Goal: Task Accomplishment & Management: Manage account settings

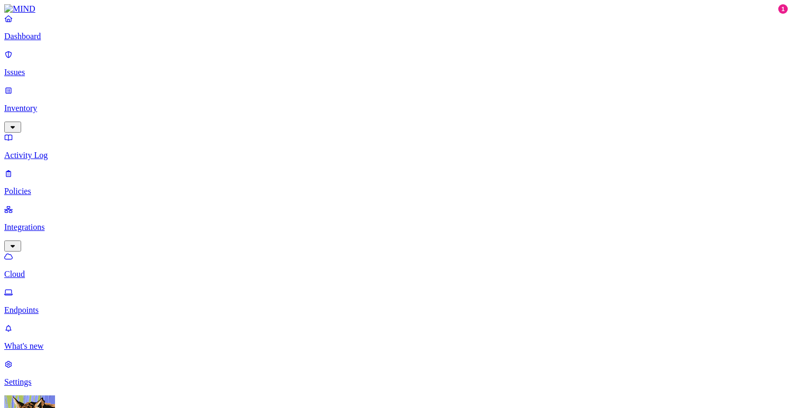
click at [49, 378] on p "Settings" at bounding box center [395, 383] width 783 height 10
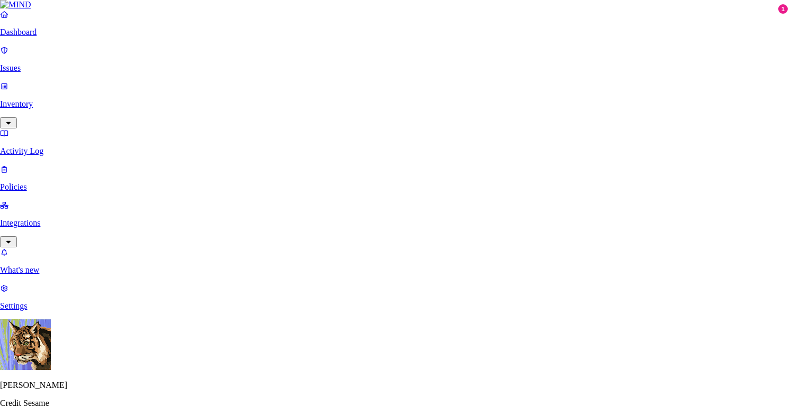
type input "l"
paste input "[EMAIL_ADDRESS][DOMAIN_NAME]"
type input "[EMAIL_ADDRESS][DOMAIN_NAME]"
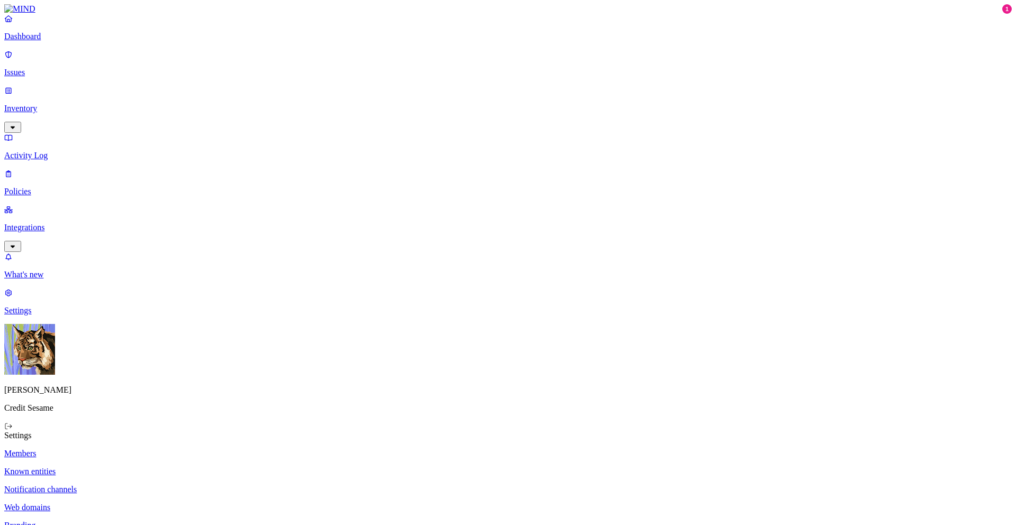
click at [43, 41] on p "Dashboard" at bounding box center [507, 37] width 1007 height 10
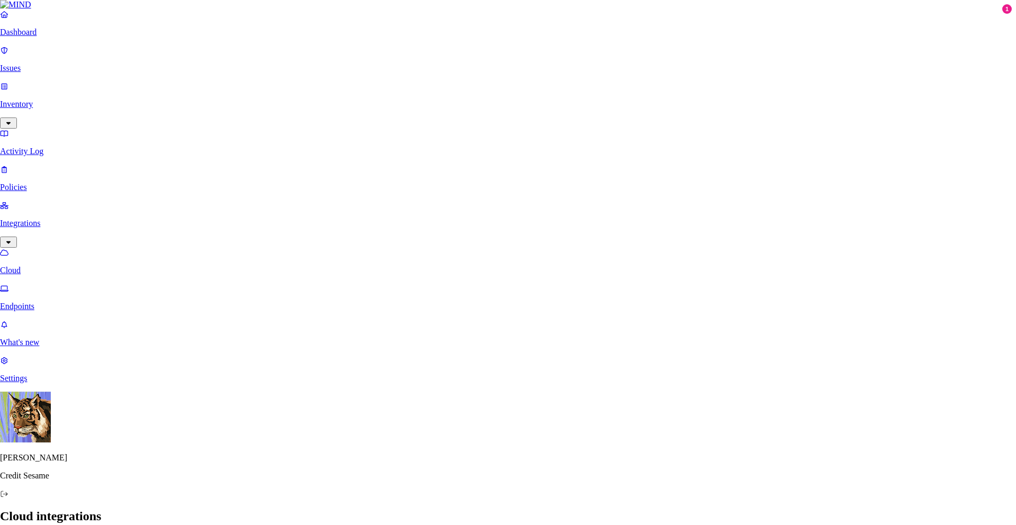
scroll to position [52, 0]
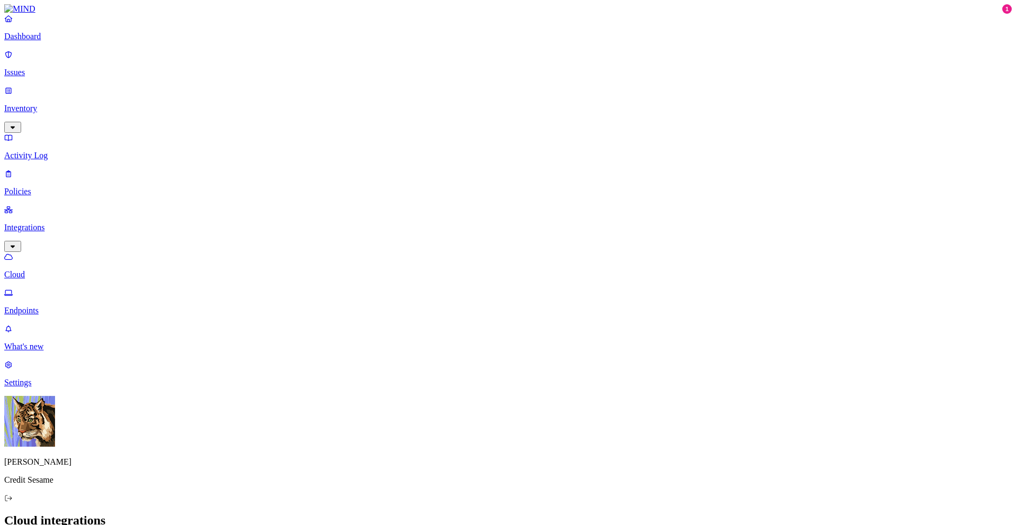
click at [52, 306] on p "Endpoints" at bounding box center [507, 311] width 1007 height 10
click at [58, 387] on p "Settings" at bounding box center [507, 383] width 1007 height 10
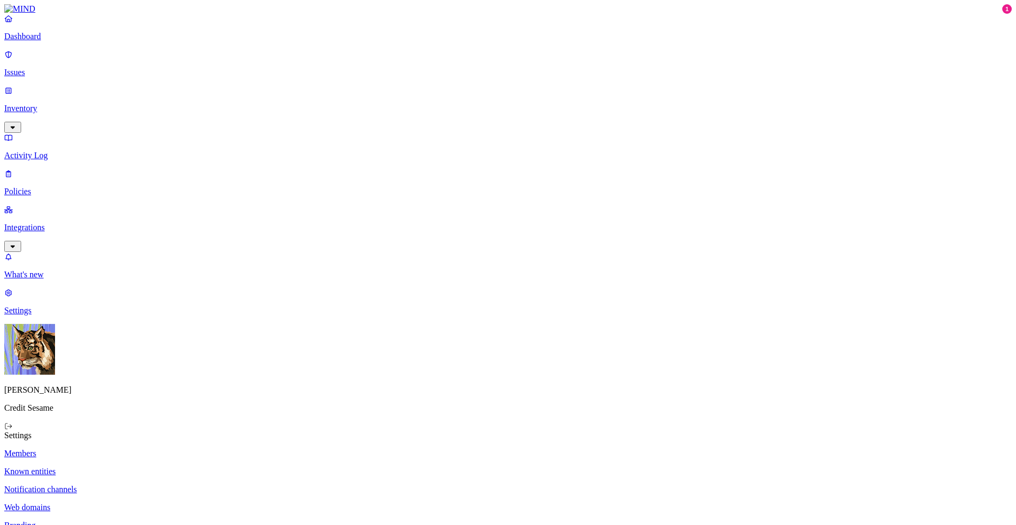
click at [156, 408] on p "Known entities" at bounding box center [507, 472] width 1007 height 10
click at [152, 408] on p "Notification channels" at bounding box center [507, 490] width 1007 height 10
click at [147, 408] on p "Web domains" at bounding box center [507, 508] width 1007 height 10
click at [141, 408] on link "Branding" at bounding box center [507, 525] width 1007 height 10
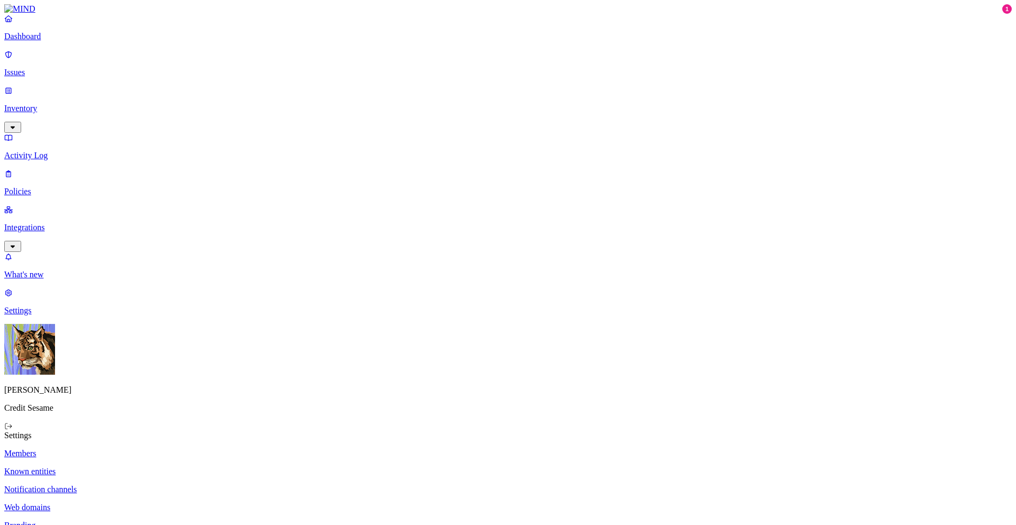
click at [146, 408] on p "Web domains" at bounding box center [507, 508] width 1007 height 10
click at [150, 408] on link "Notification channels" at bounding box center [507, 490] width 1007 height 10
click at [150, 408] on p "Known entities" at bounding box center [507, 472] width 1007 height 10
click at [144, 408] on p "Members" at bounding box center [507, 454] width 1007 height 10
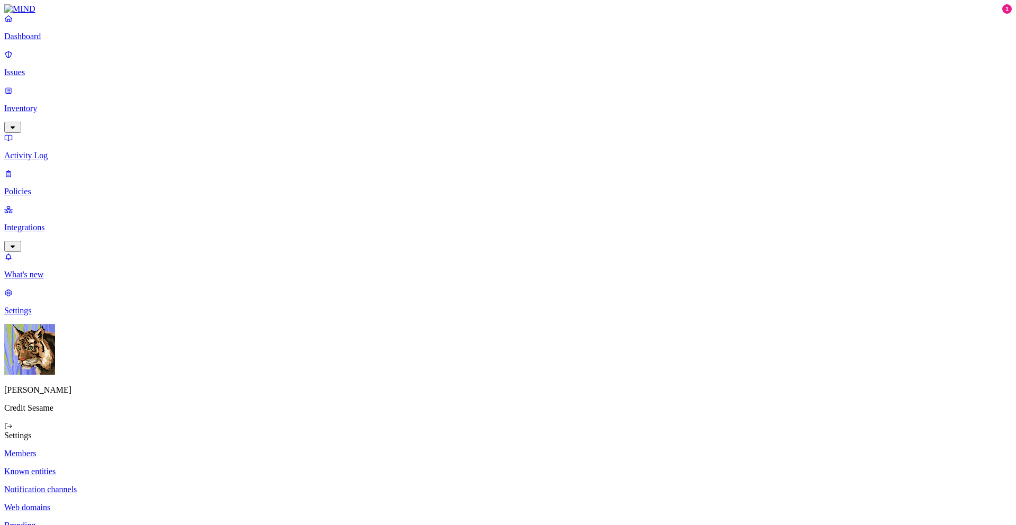
click at [52, 41] on p "Dashboard" at bounding box center [507, 37] width 1007 height 10
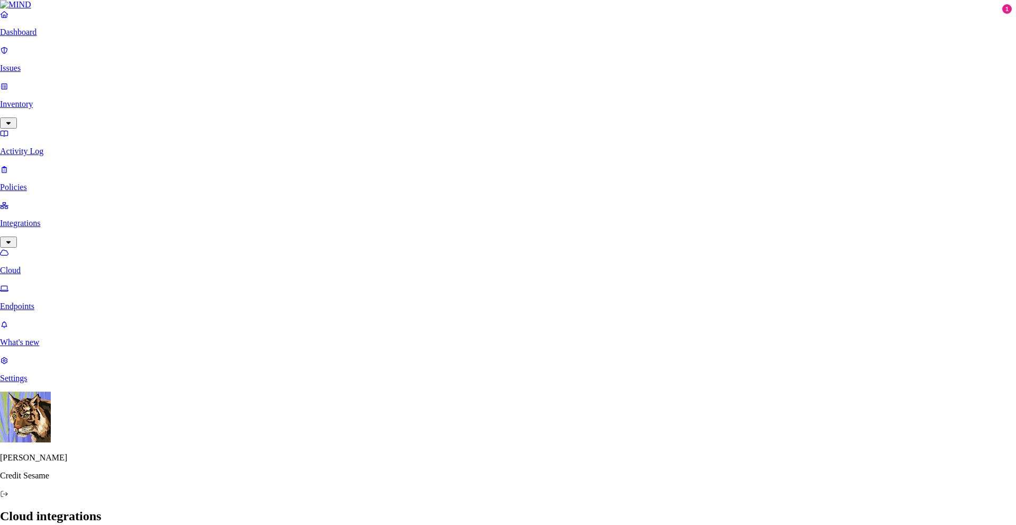
scroll to position [90, 0]
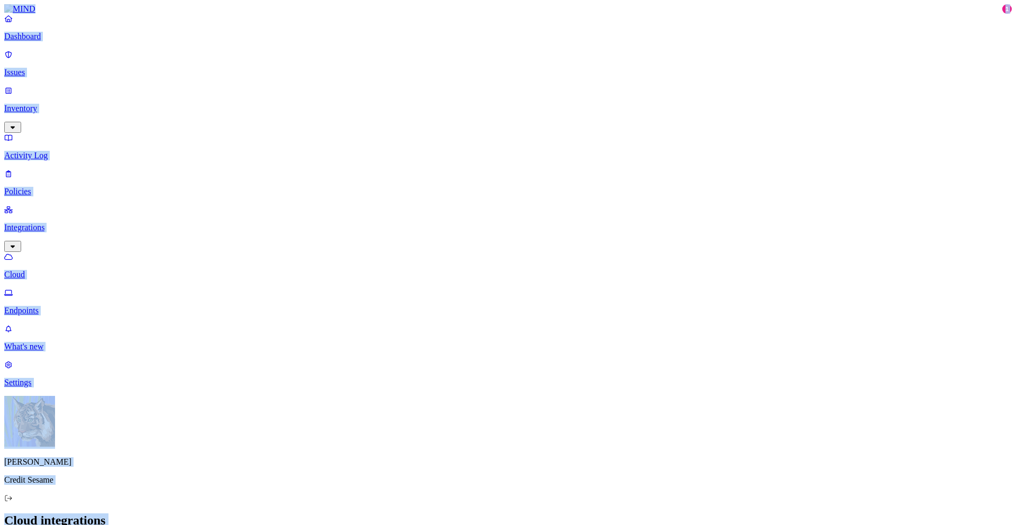
click at [29, 68] on p "Issues" at bounding box center [507, 73] width 1007 height 10
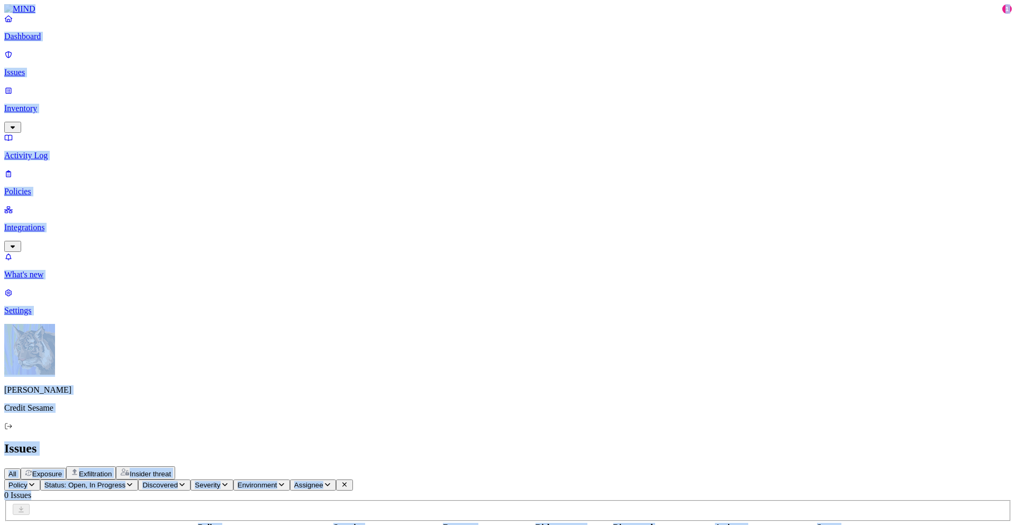
click at [50, 41] on p "Dashboard" at bounding box center [507, 37] width 1007 height 10
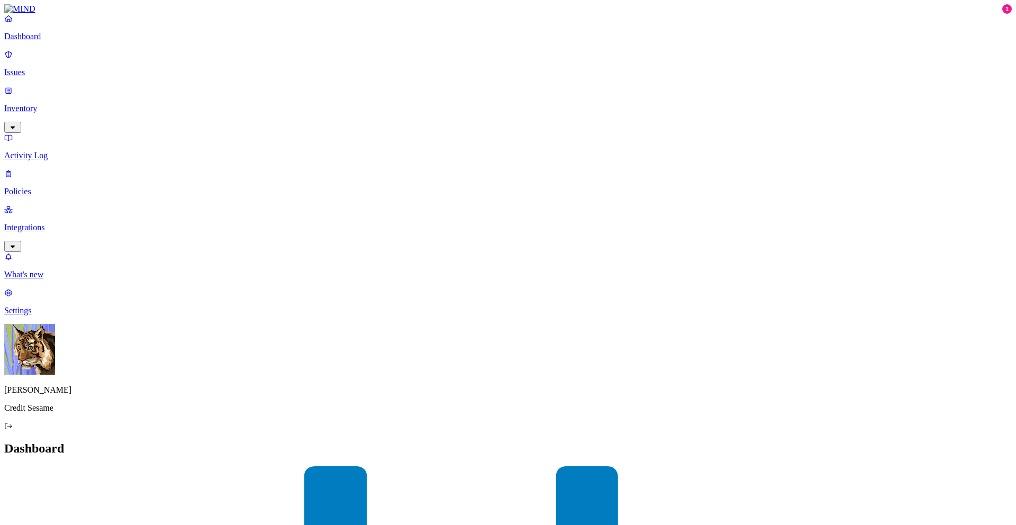
click at [41, 151] on p "Activity Log" at bounding box center [507, 156] width 1007 height 10
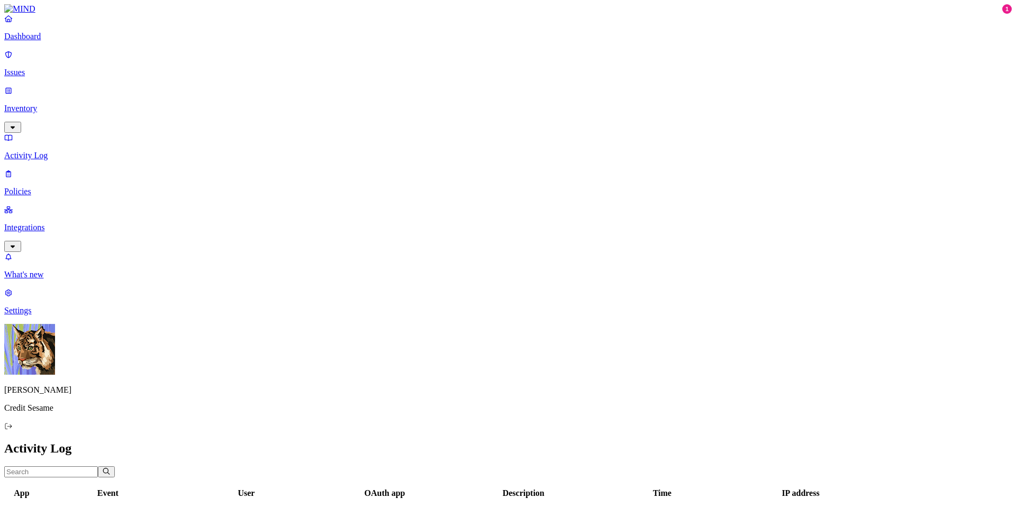
click at [41, 151] on p "Activity Log" at bounding box center [507, 156] width 1007 height 10
click at [33, 131] on div "Dashboard Issues Inventory Activity Log Policies Integrations" at bounding box center [507, 133] width 1007 height 238
click at [33, 187] on p "Policies" at bounding box center [507, 192] width 1007 height 10
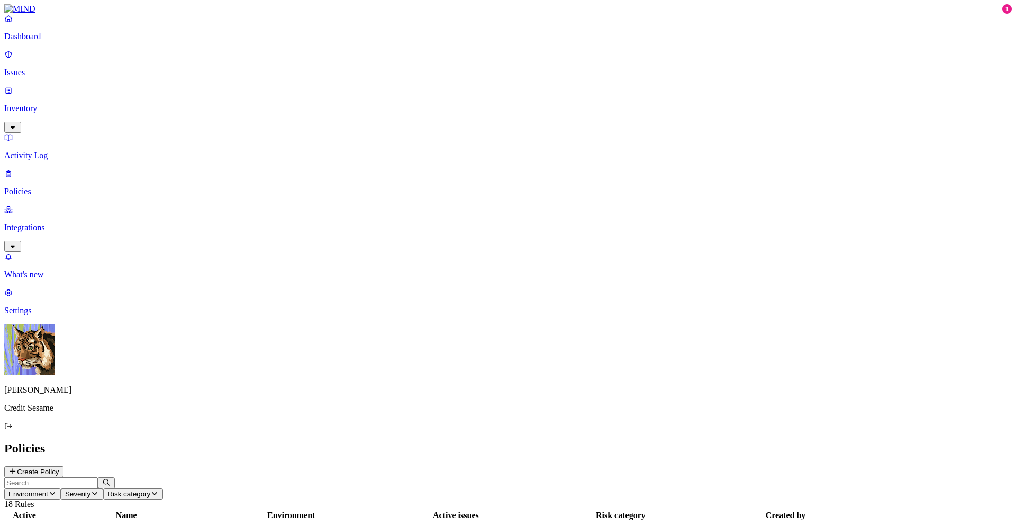
click at [34, 151] on p "Activity Log" at bounding box center [507, 156] width 1007 height 10
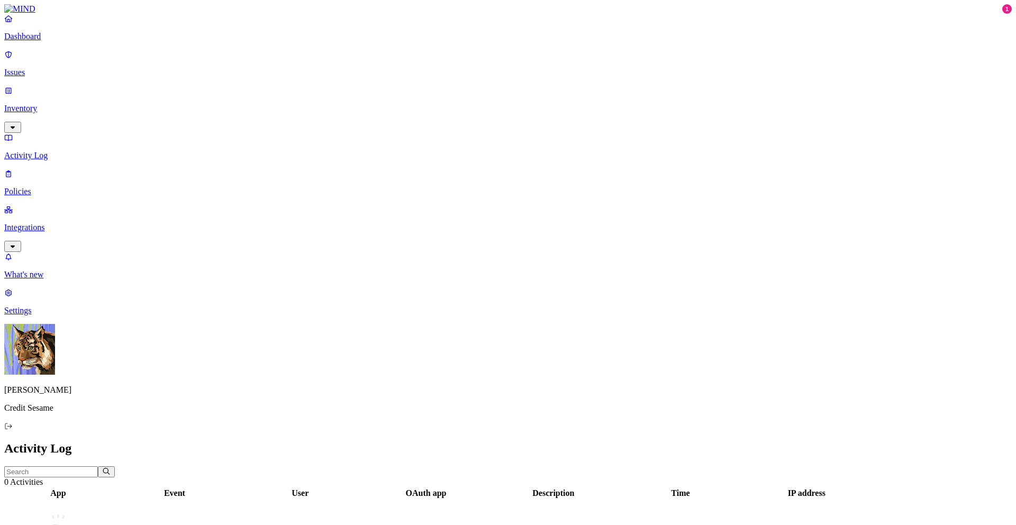
click at [39, 104] on p "Inventory" at bounding box center [507, 109] width 1007 height 10
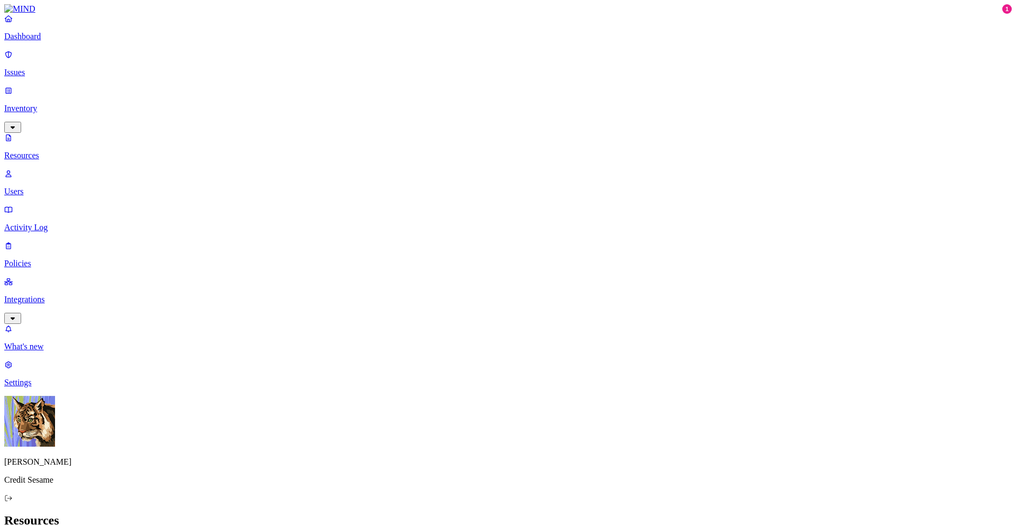
click at [24, 14] on img at bounding box center [19, 9] width 31 height 10
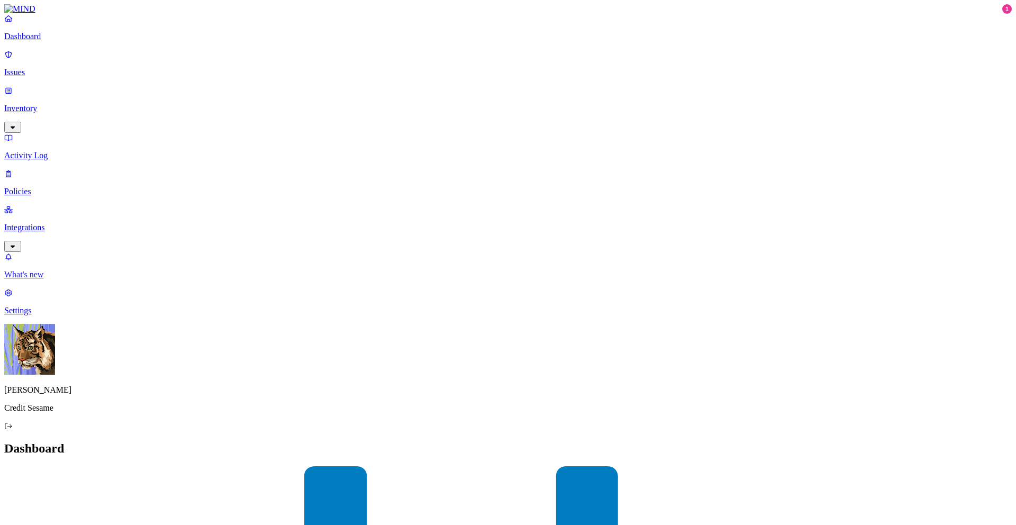
click at [49, 279] on p "What's new" at bounding box center [507, 275] width 1007 height 10
click at [44, 315] on p "Settings" at bounding box center [507, 311] width 1007 height 10
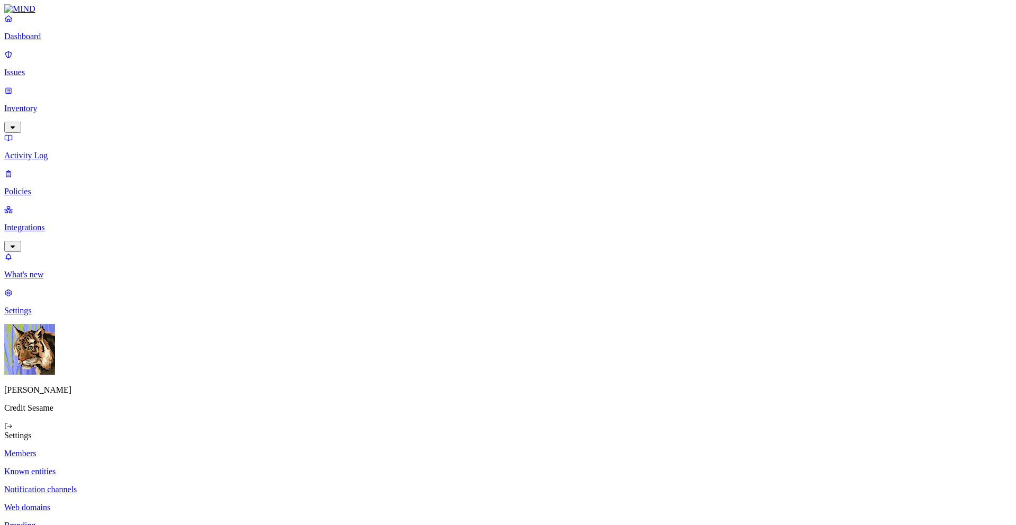
click at [39, 151] on p "Activity Log" at bounding box center [507, 156] width 1007 height 10
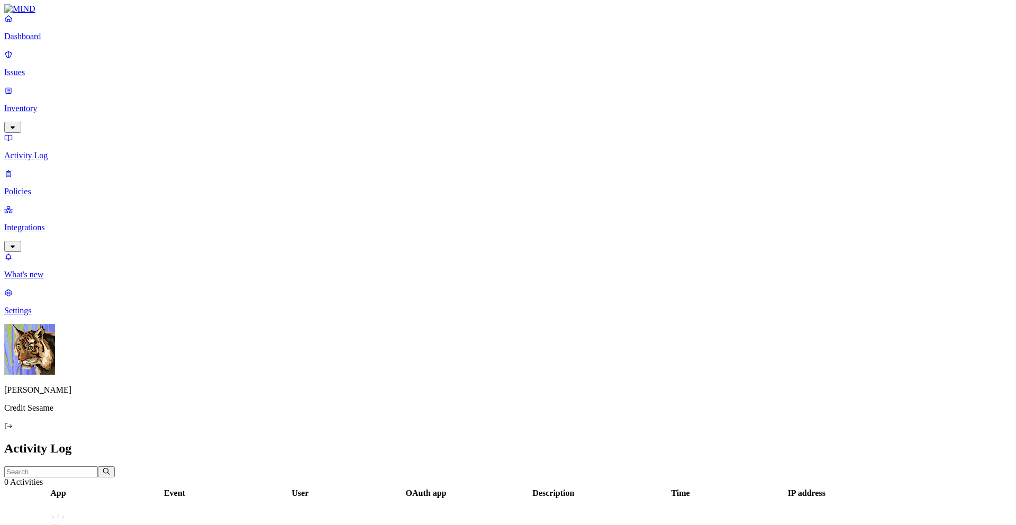
click at [43, 315] on p "Settings" at bounding box center [507, 311] width 1007 height 10
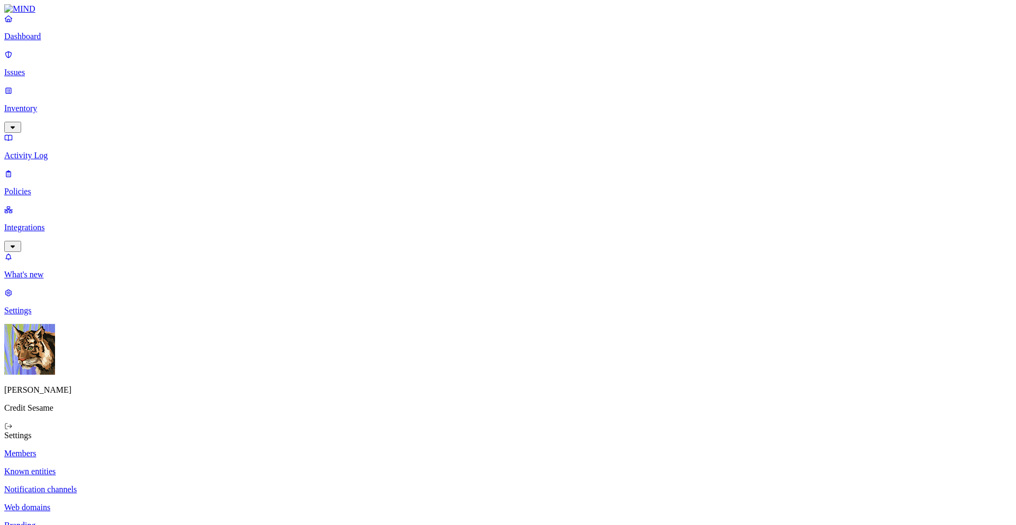
click at [130, 408] on p "Known entities" at bounding box center [507, 472] width 1007 height 10
click at [139, 408] on p "Notification channels" at bounding box center [507, 490] width 1007 height 10
click at [142, 408] on p "Web domains" at bounding box center [507, 508] width 1007 height 10
click at [155, 408] on p "Branding" at bounding box center [507, 525] width 1007 height 10
